Goal: Check status

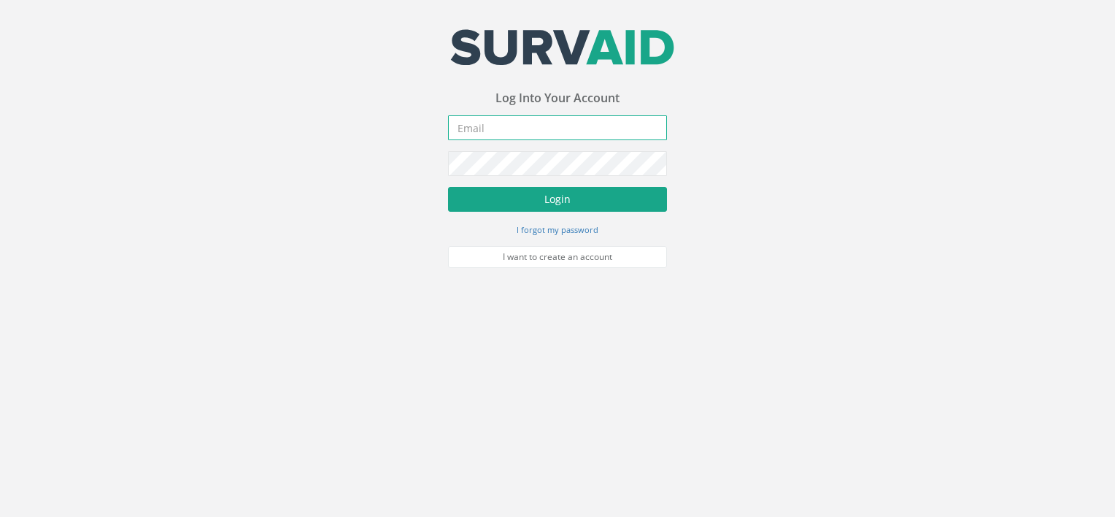
type input "[PERSON_NAME][EMAIL_ADDRESS][DOMAIN_NAME]"
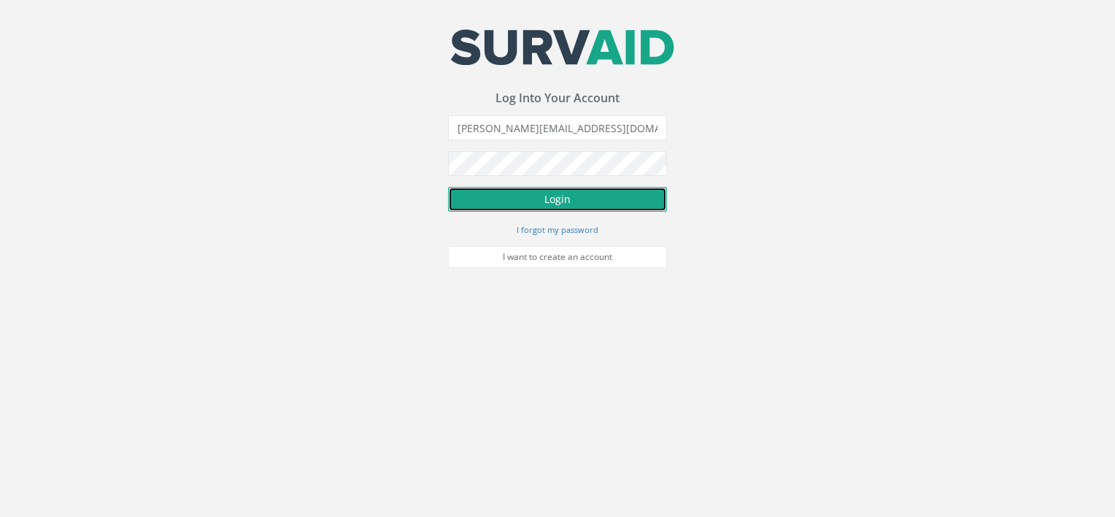
click at [504, 201] on button "Login" at bounding box center [557, 199] width 219 height 25
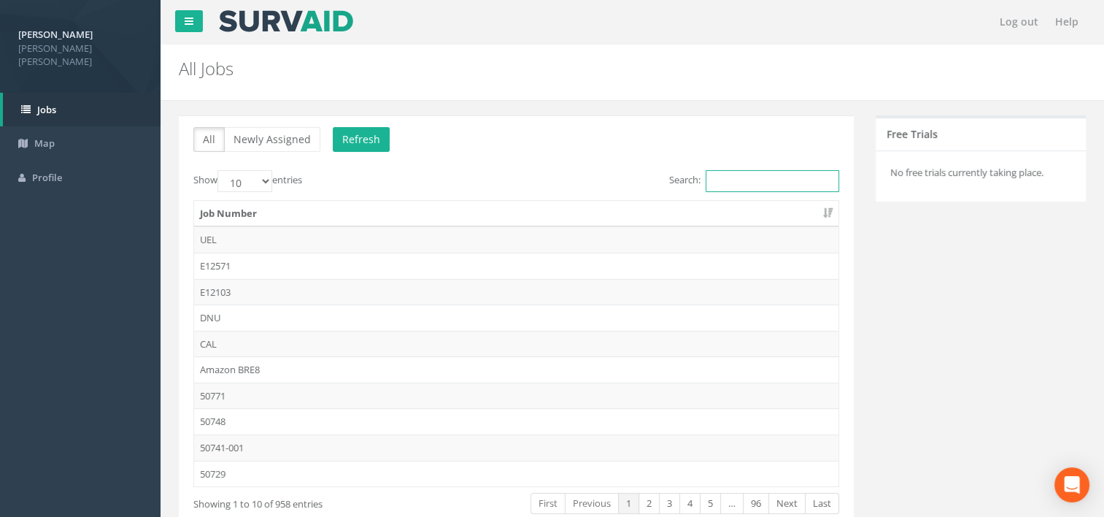
click at [762, 171] on input "Search:" at bounding box center [772, 181] width 134 height 22
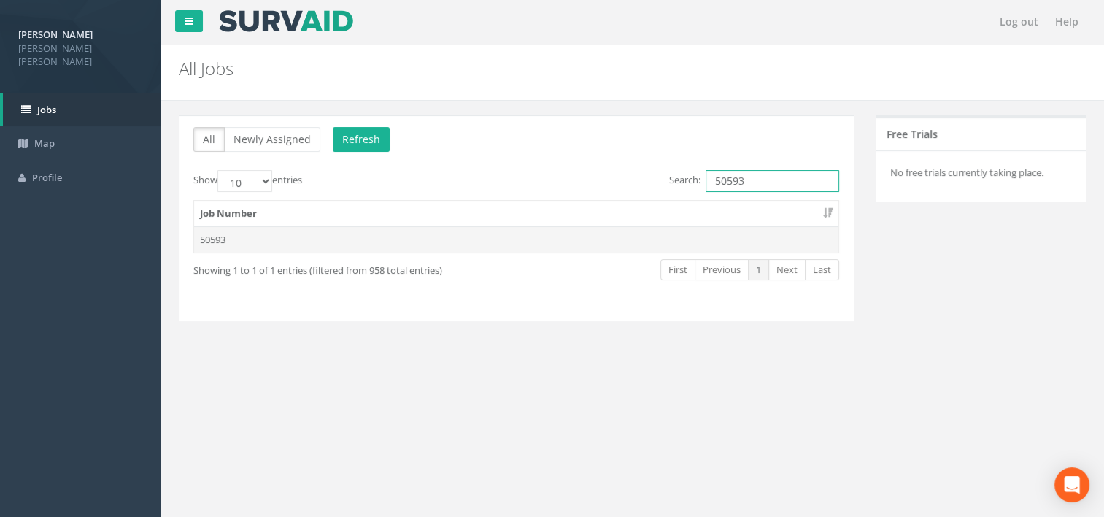
type input "50593"
click at [478, 245] on td "50593" at bounding box center [516, 239] width 644 height 26
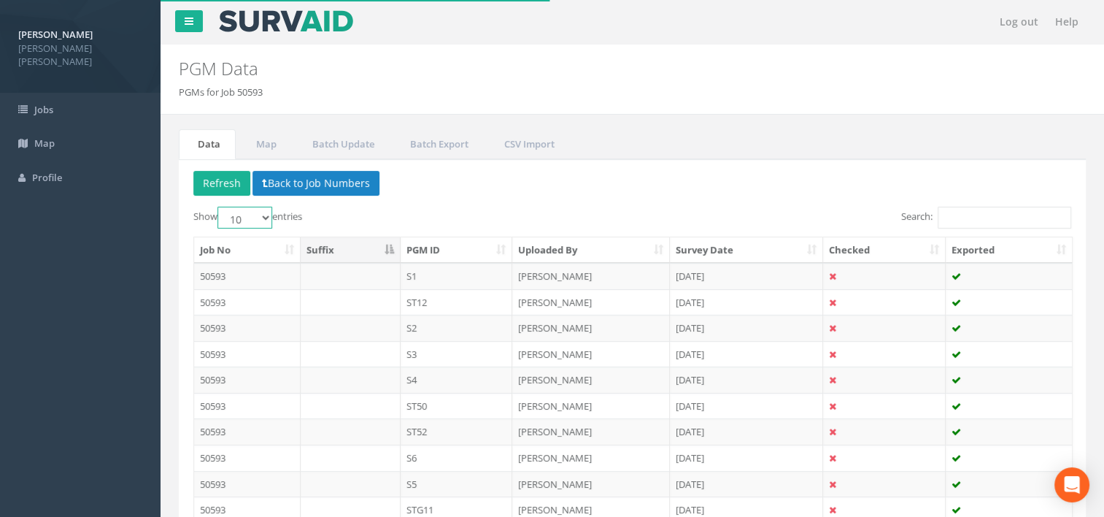
click at [255, 219] on select "10 25 50 100" at bounding box center [244, 217] width 55 height 22
select select "25"
click at [220, 206] on select "10 25 50 100" at bounding box center [244, 217] width 55 height 22
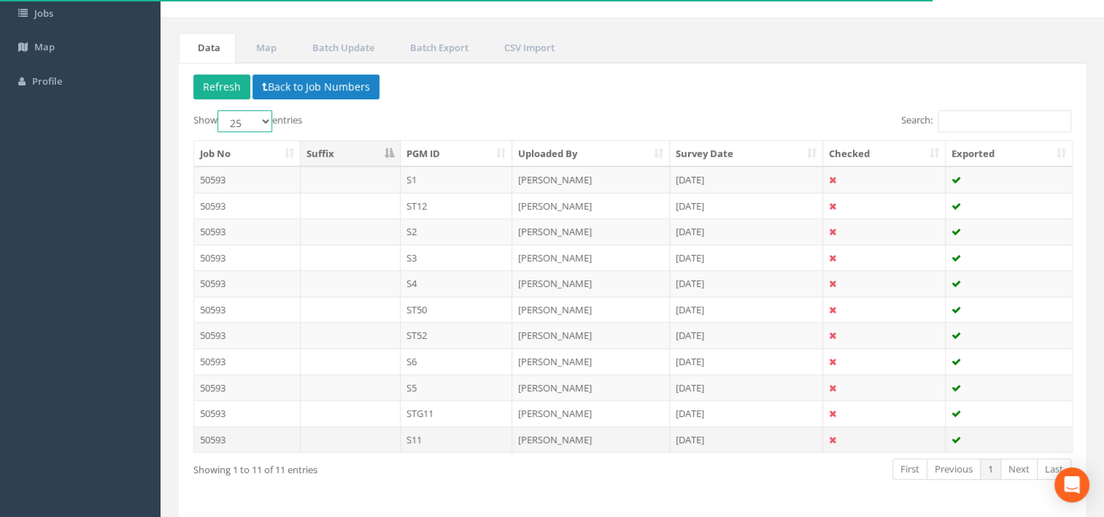
scroll to position [71, 0]
